Goal: Find specific page/section: Find specific page/section

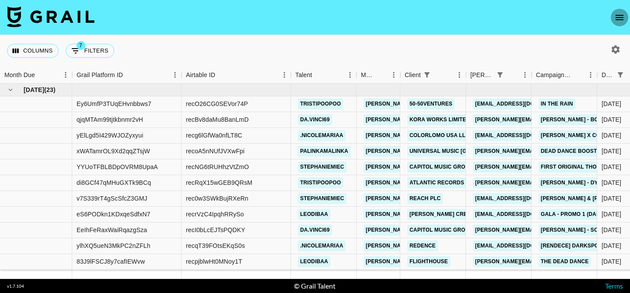
click at [619, 13] on icon "open drawer" at bounding box center [619, 17] width 11 height 11
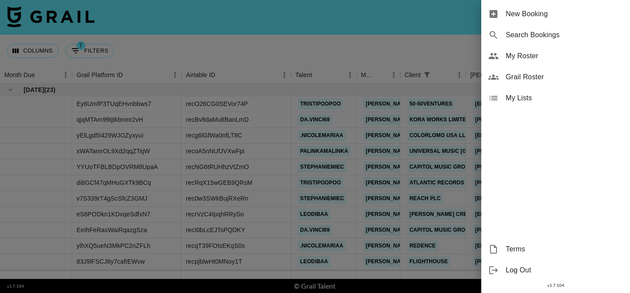
click at [539, 56] on span "My Roster" at bounding box center [564, 56] width 117 height 11
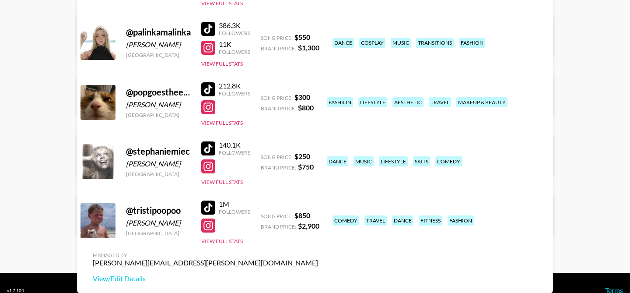
scroll to position [608, 0]
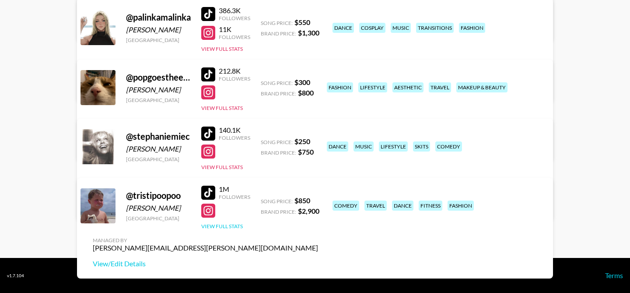
click at [236, 224] on button "View Full Stats" at bounding box center [222, 226] width 42 height 7
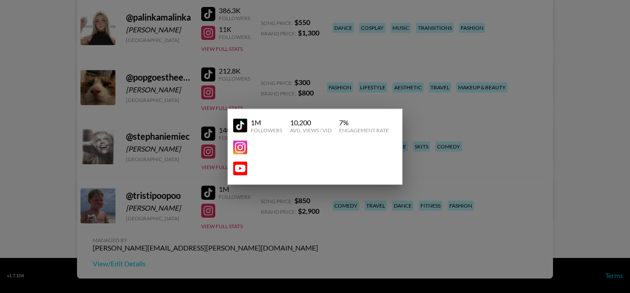
click at [230, 206] on div at bounding box center [315, 146] width 630 height 293
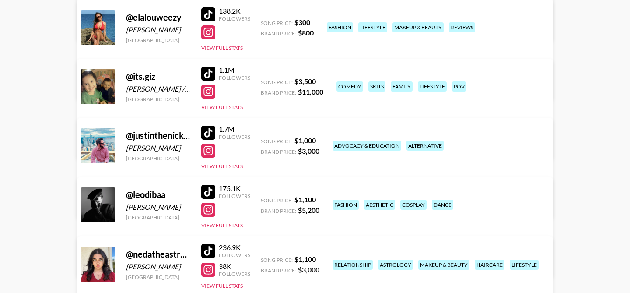
scroll to position [0, 0]
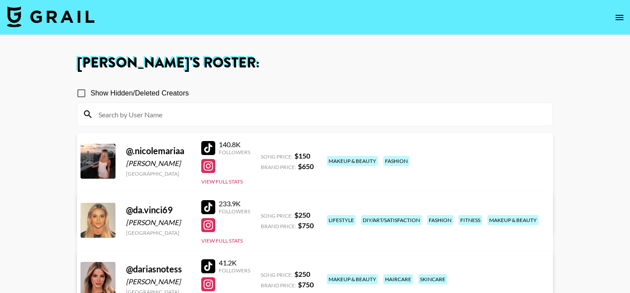
click at [70, 21] on img at bounding box center [51, 16] width 88 height 21
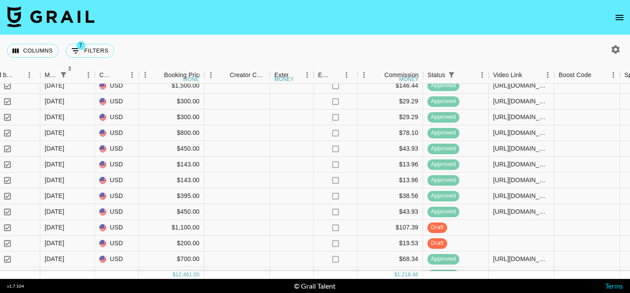
scroll to position [188, 677]
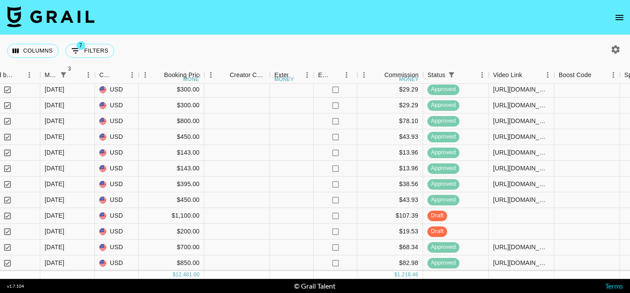
click at [616, 16] on icon "open drawer" at bounding box center [619, 17] width 11 height 11
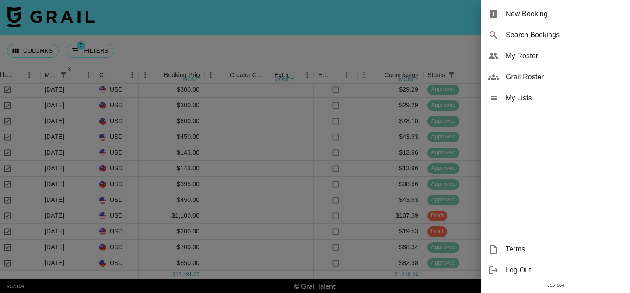
click at [539, 54] on span "My Roster" at bounding box center [564, 56] width 117 height 11
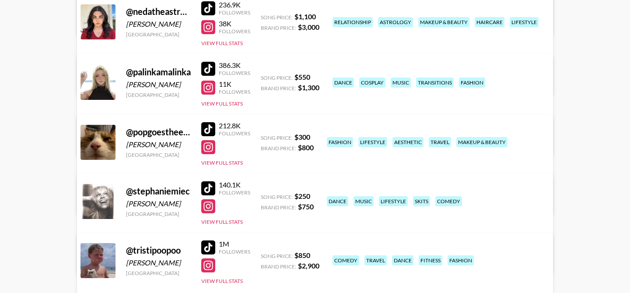
scroll to position [608, 0]
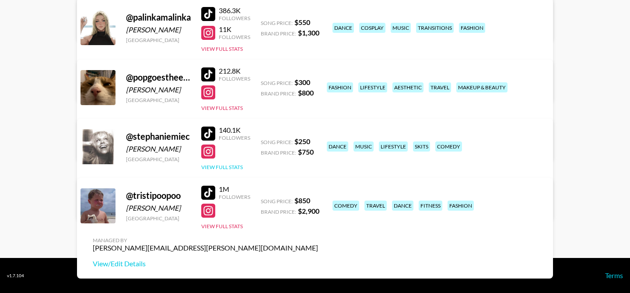
click at [224, 169] on button "View Full Stats" at bounding box center [222, 167] width 42 height 7
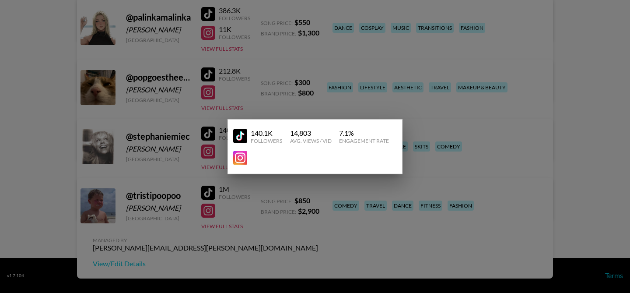
click at [204, 141] on div at bounding box center [315, 146] width 630 height 293
